Goal: Answer question/provide support: Share knowledge or assist other users

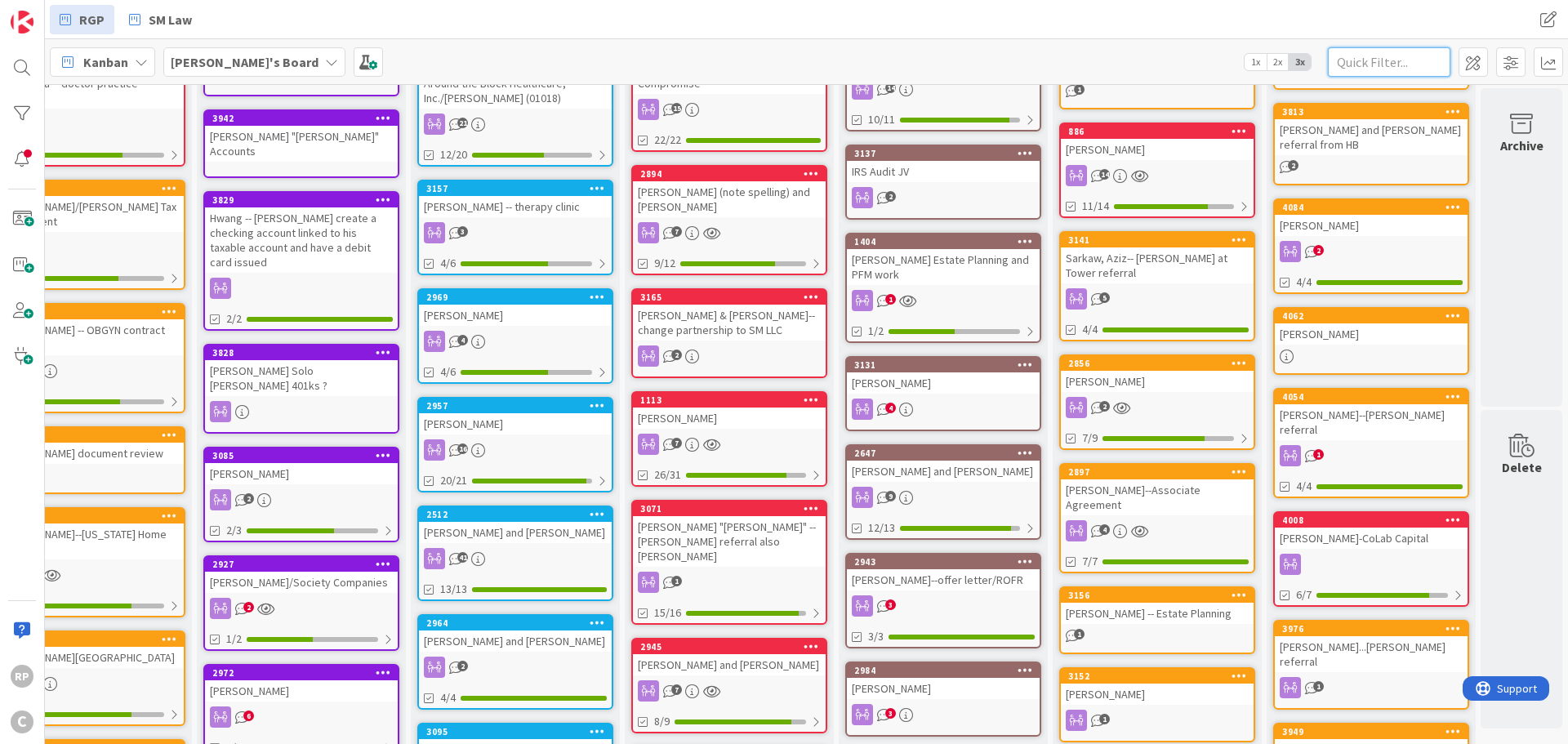
click at [1362, 67] on input "text" at bounding box center [1389, 62] width 122 height 30
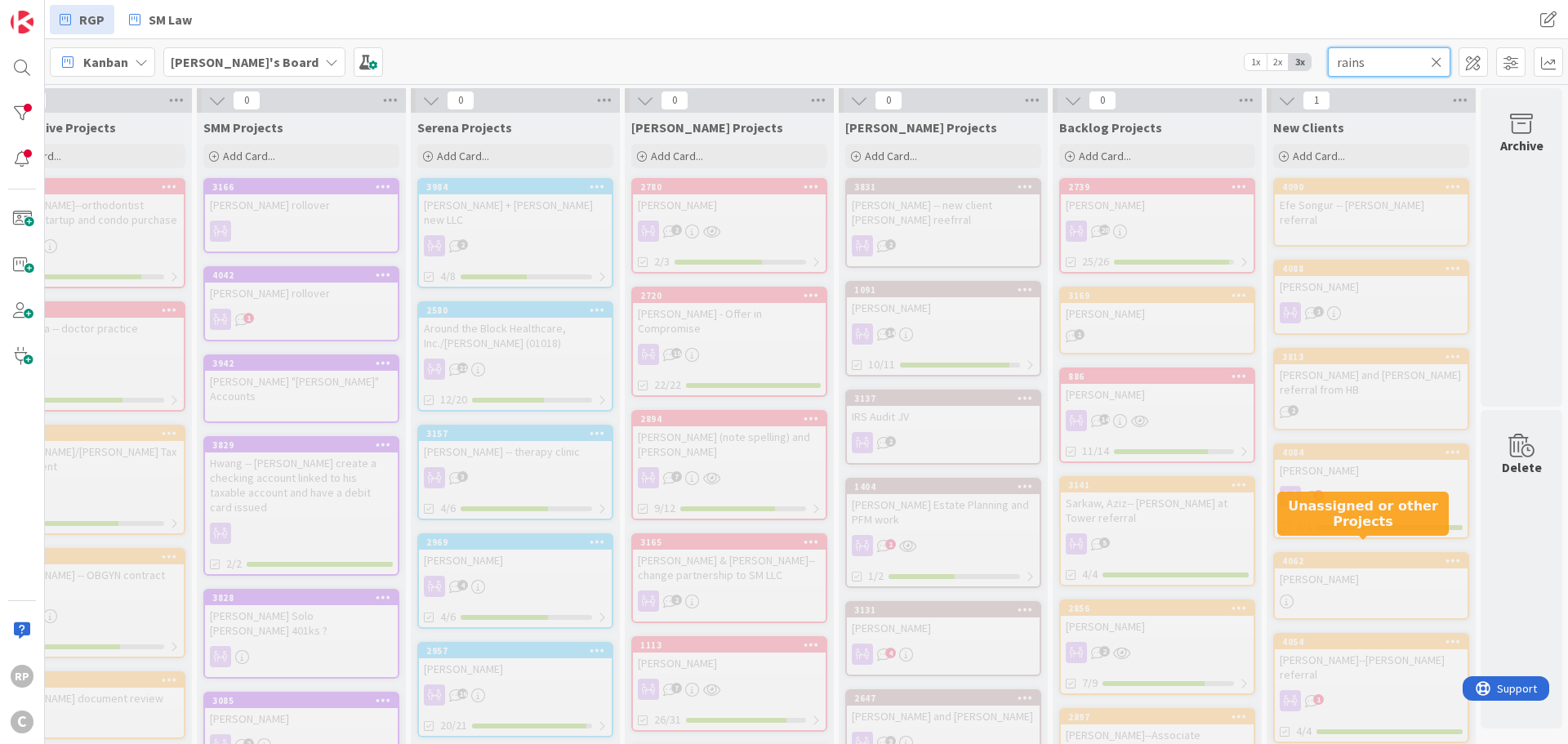
scroll to position [490, 508]
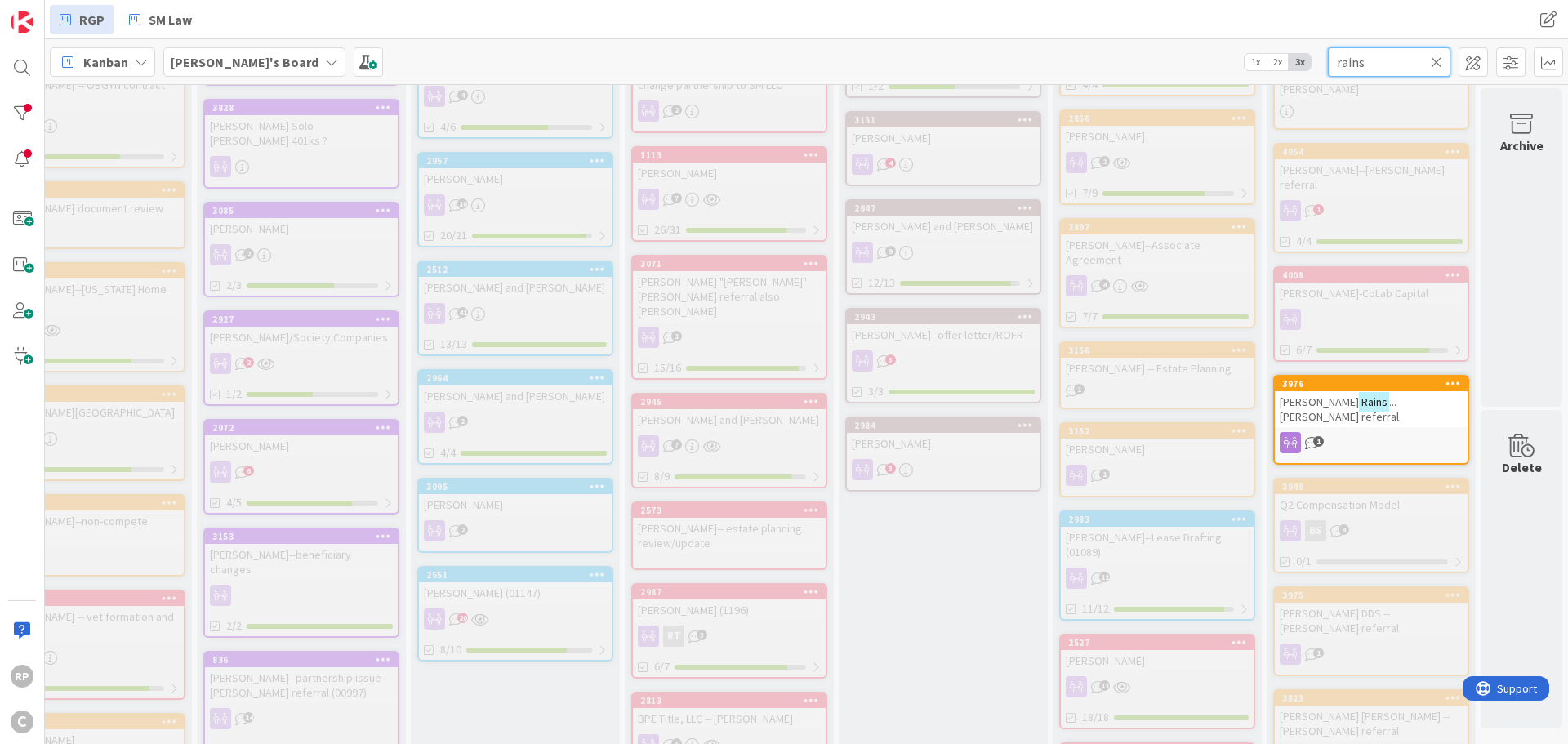
type input "rains"
click at [1334, 376] on div "3976" at bounding box center [1371, 383] width 193 height 15
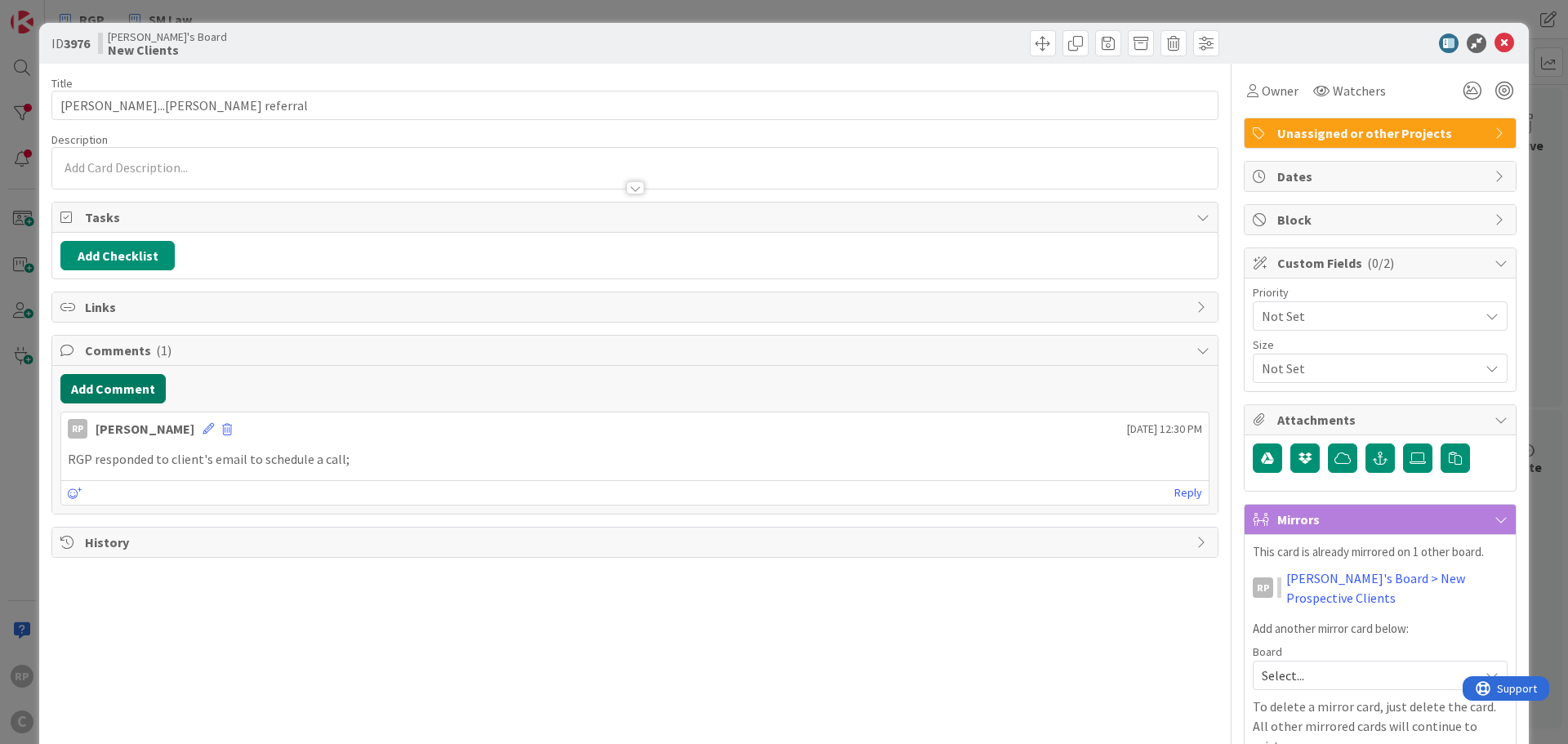
click at [83, 397] on button "Add Comment" at bounding box center [113, 388] width 105 height 30
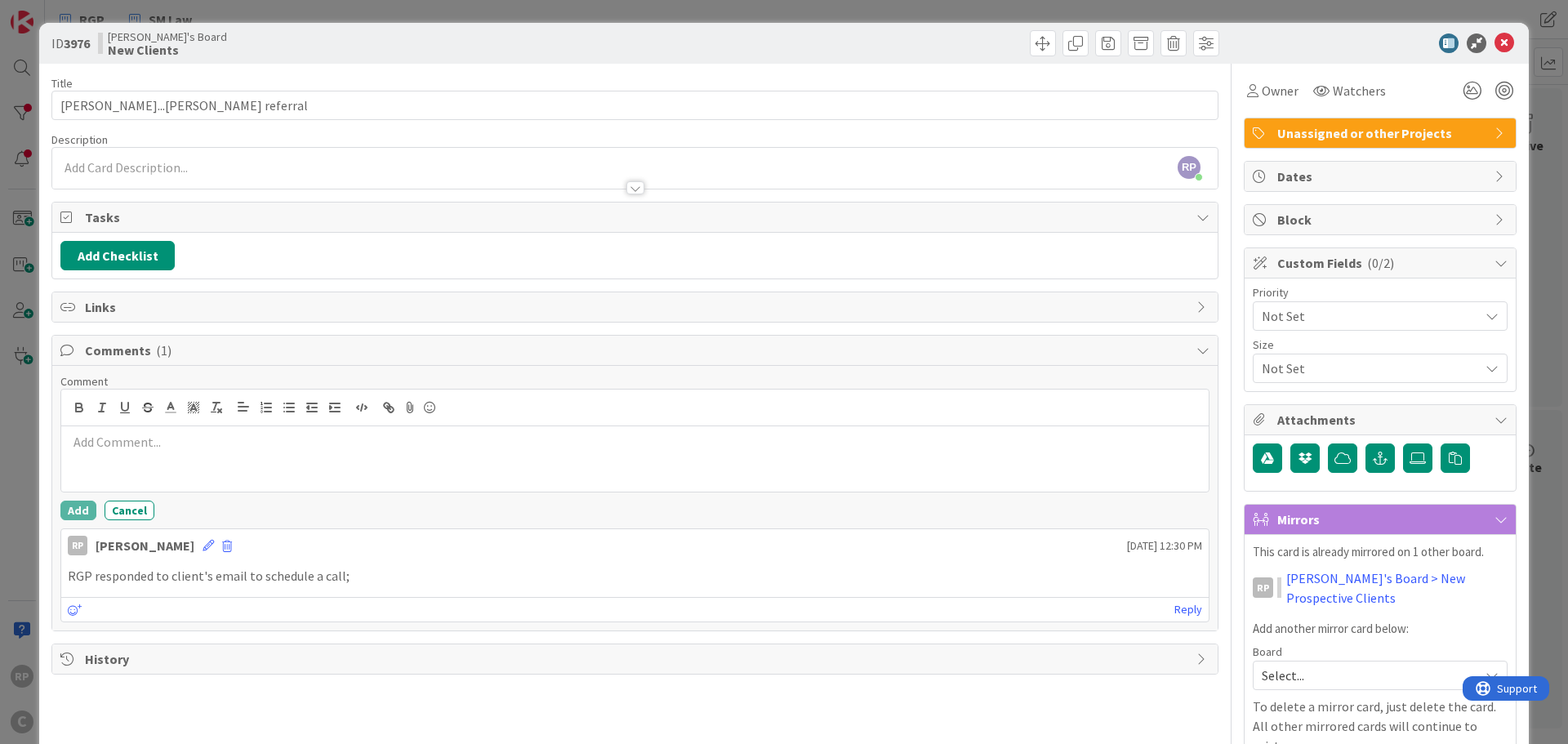
click at [113, 481] on div at bounding box center [635, 459] width 1147 height 66
click at [80, 508] on button "Add" at bounding box center [79, 511] width 36 height 20
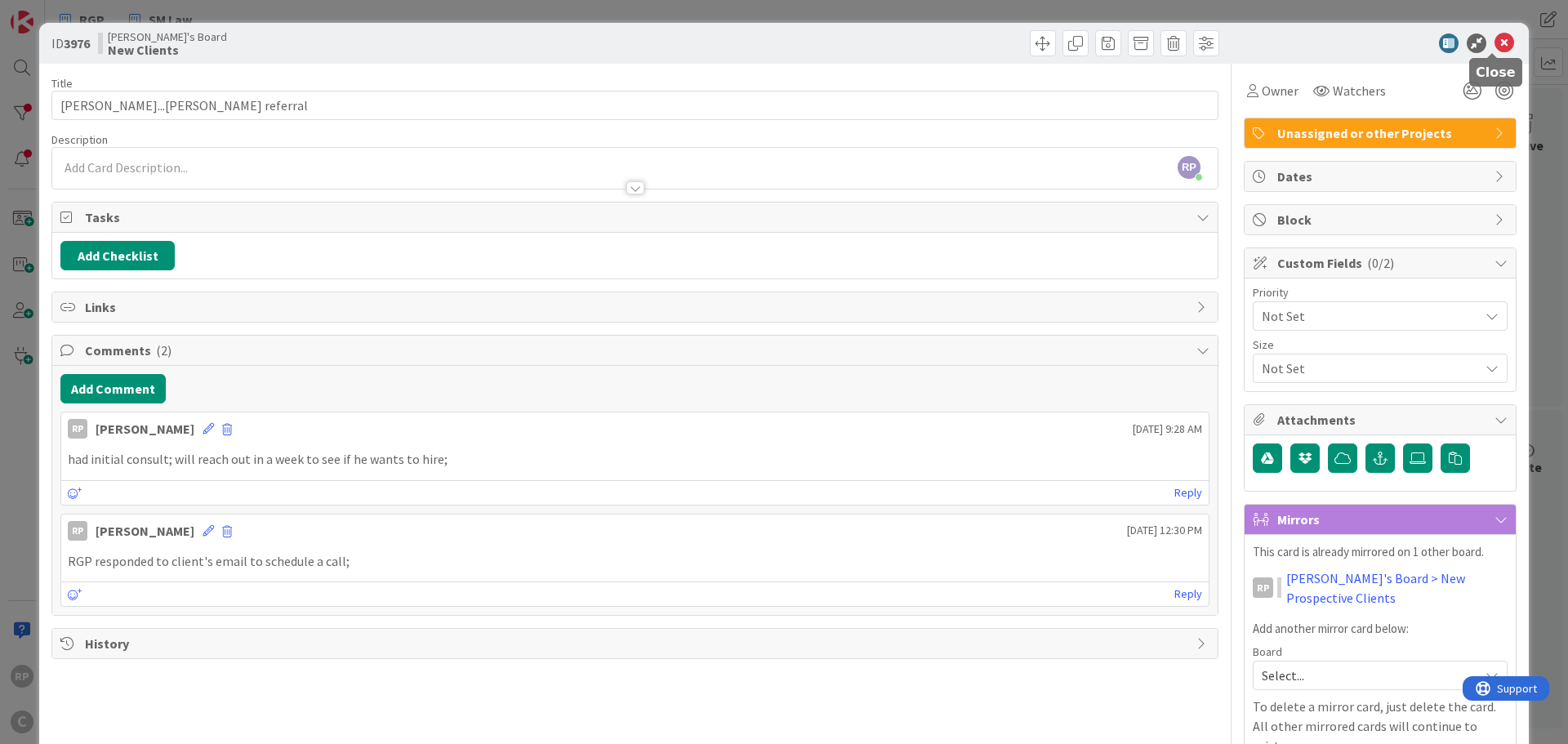
click at [1495, 39] on icon at bounding box center [1505, 44] width 20 height 20
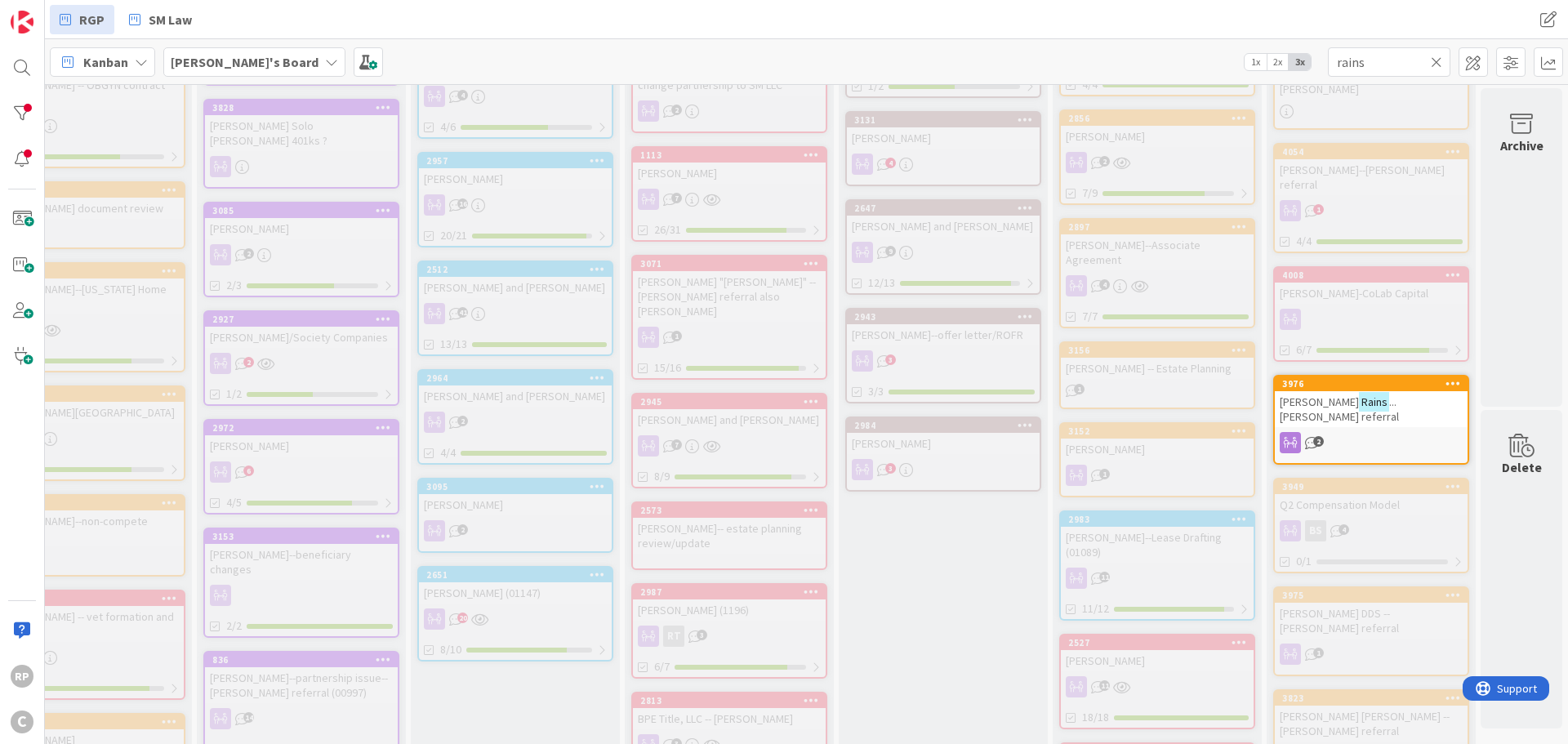
click at [1438, 57] on icon at bounding box center [1437, 62] width 11 height 15
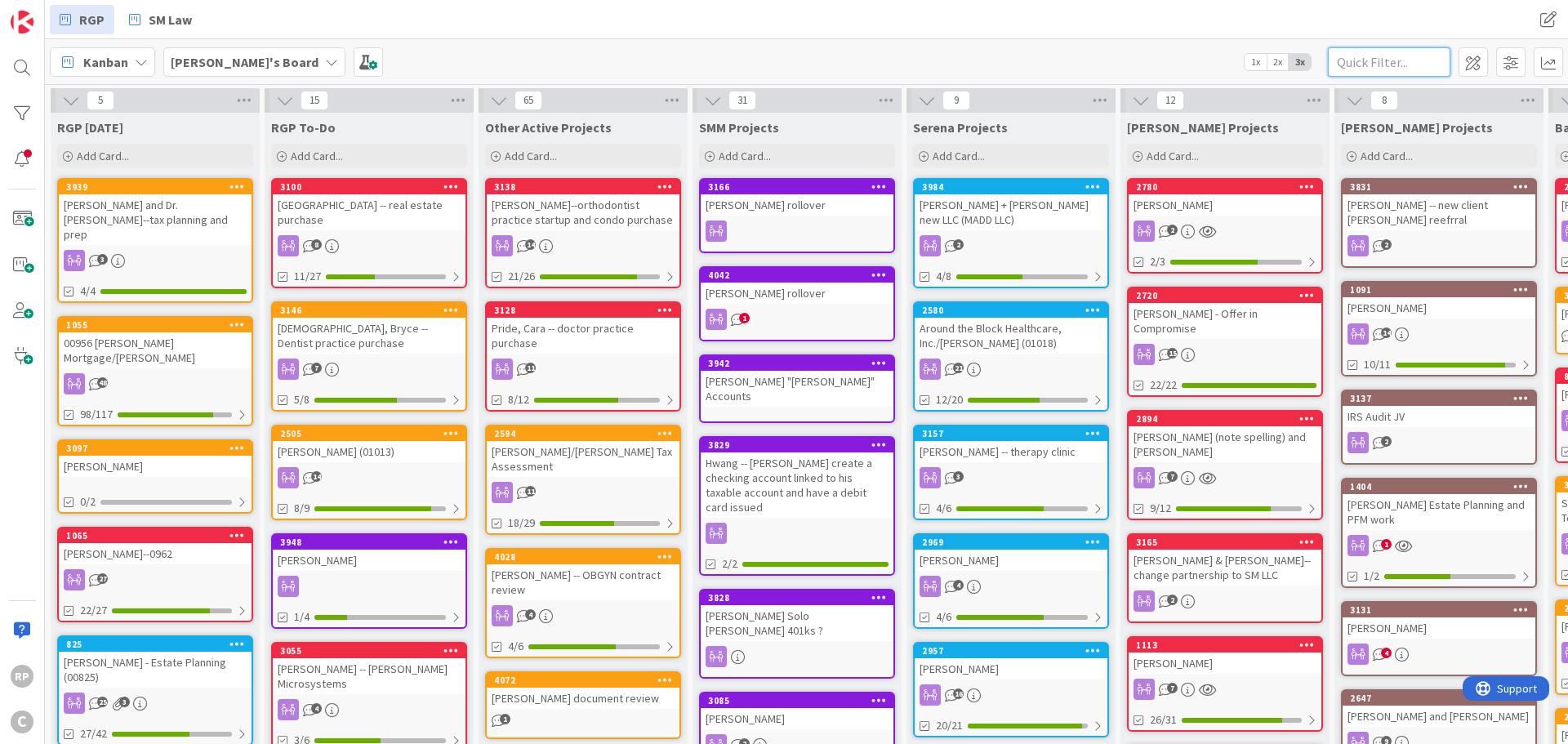
click at [1398, 59] on input "text" at bounding box center [1389, 62] width 122 height 30
type input "[PERSON_NAME]"
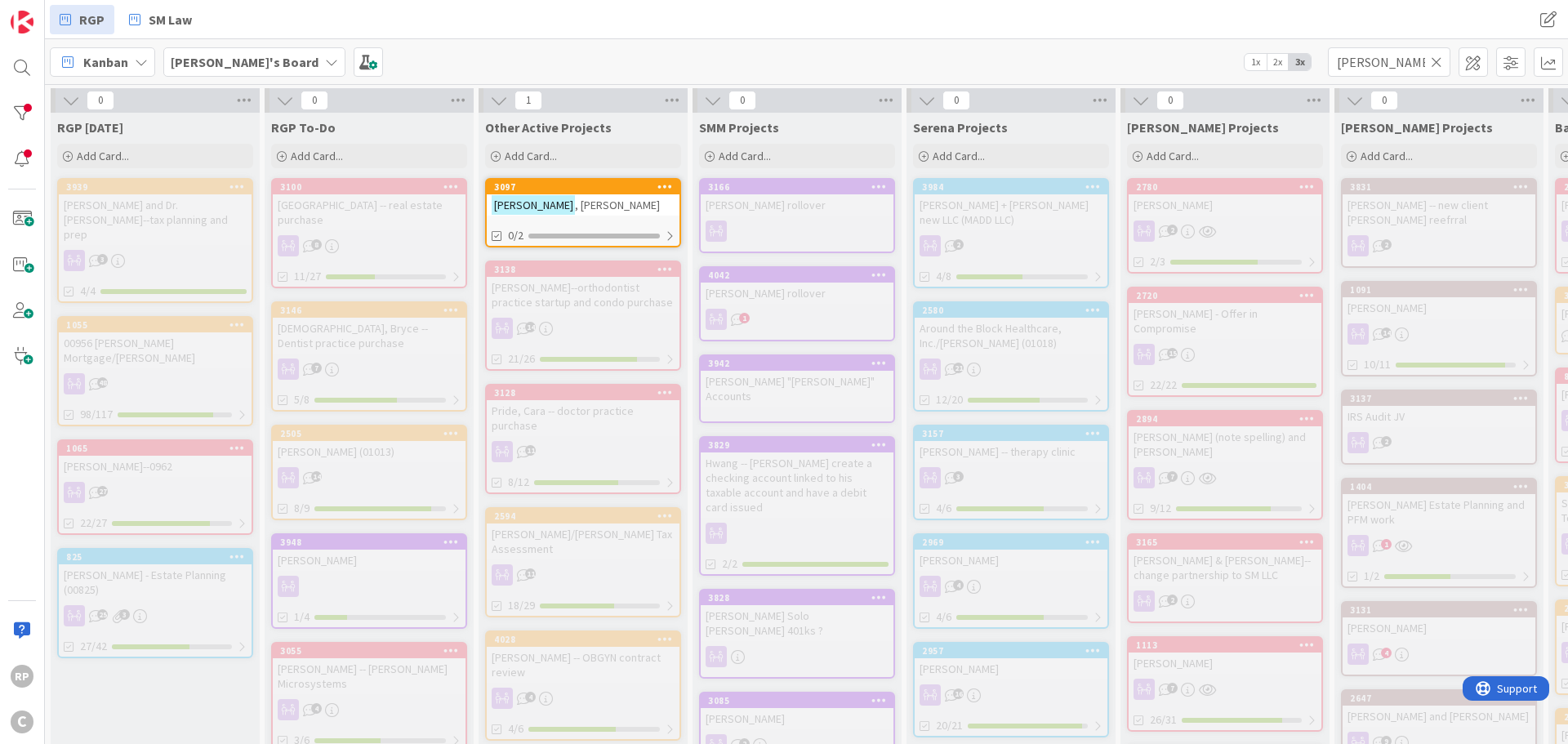
click at [577, 211] on div "[PERSON_NAME]" at bounding box center [583, 205] width 193 height 21
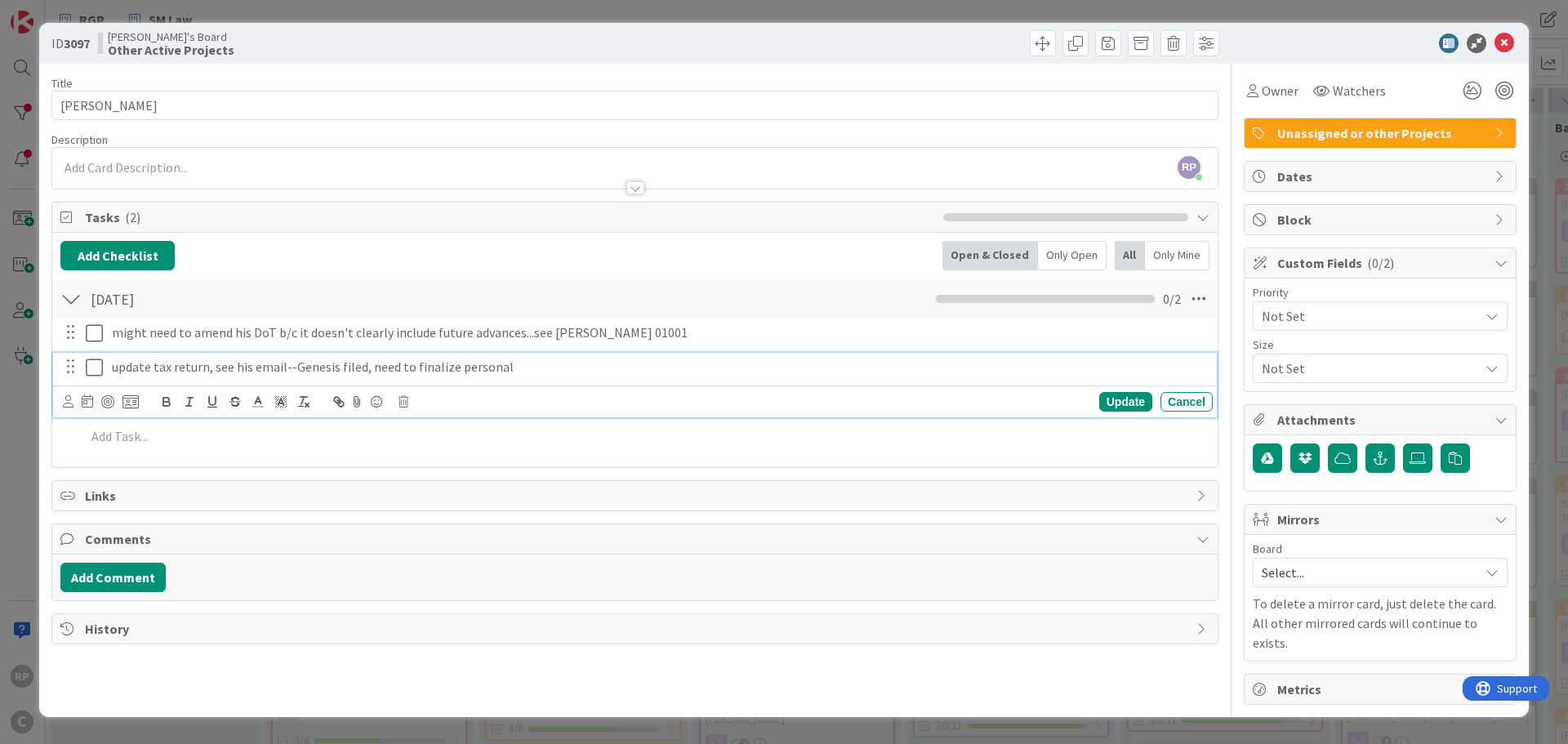
click at [570, 366] on p "update tax return, see his email--Genesis filed, need to finalize personal" at bounding box center [659, 367] width 1094 height 19
click at [1114, 397] on div "Update" at bounding box center [1125, 402] width 53 height 20
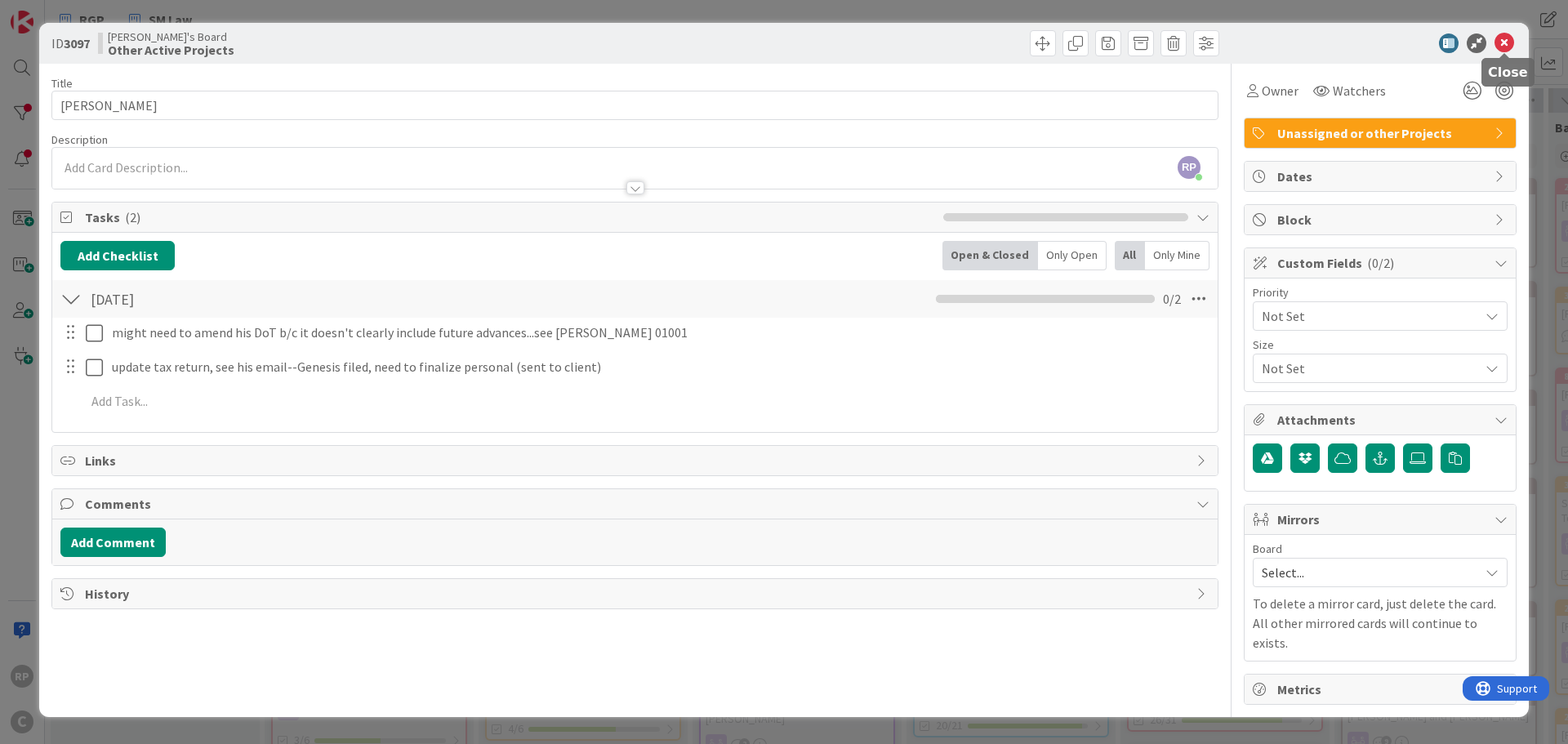
click at [1506, 41] on icon at bounding box center [1505, 44] width 20 height 20
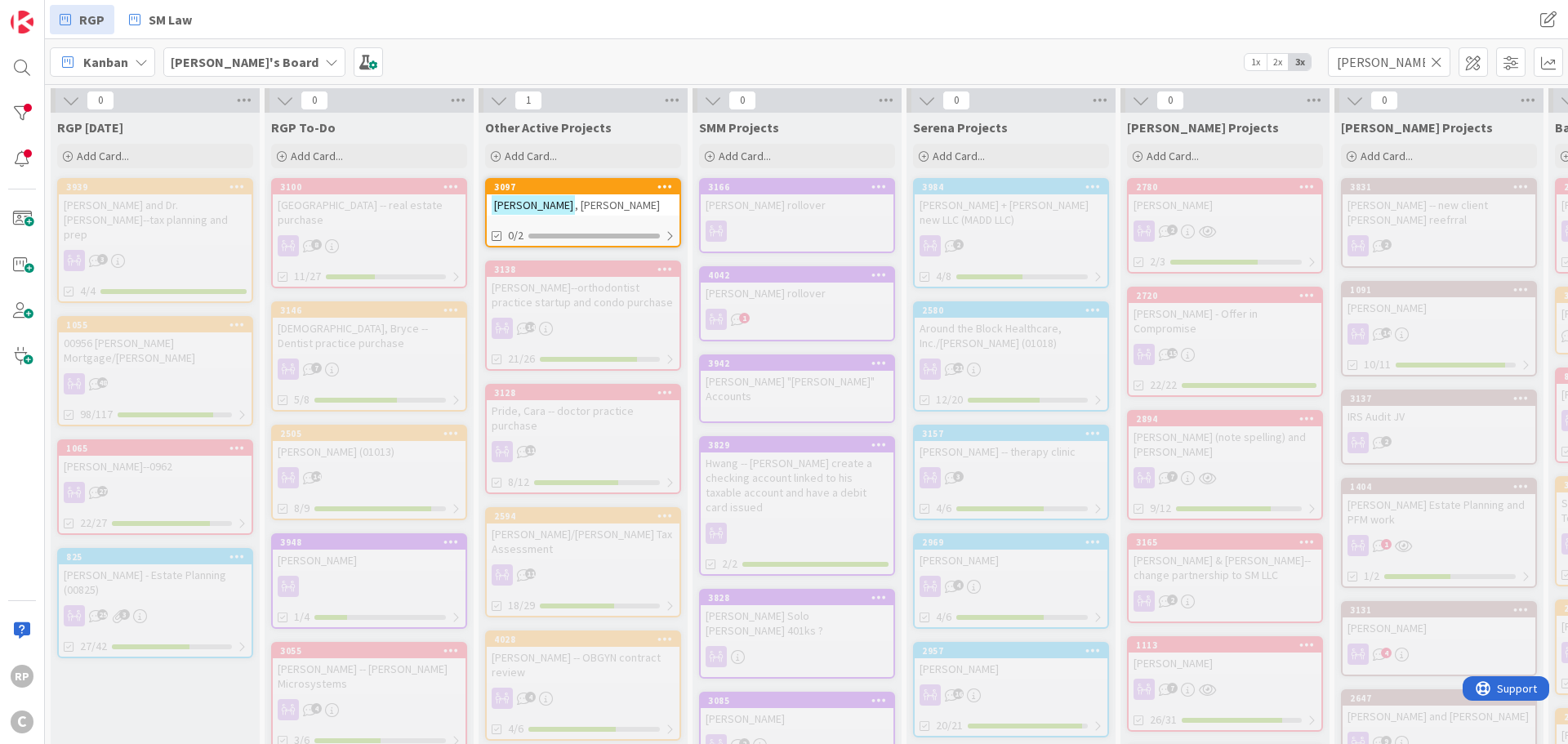
click at [1440, 64] on icon at bounding box center [1437, 62] width 11 height 15
